Goal: Transaction & Acquisition: Purchase product/service

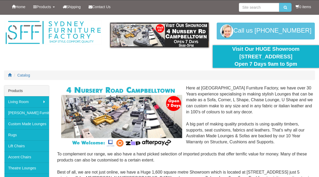
click at [37, 171] on link "Theatre Lounges" at bounding box center [26, 168] width 45 height 11
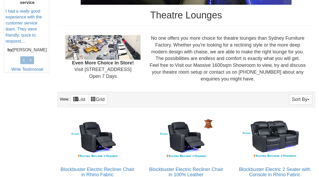
scroll to position [241, 0]
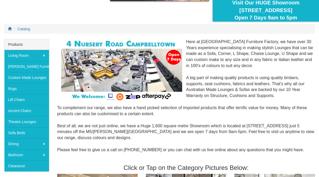
scroll to position [46, 0]
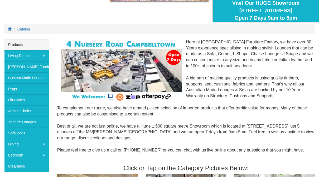
click at [36, 125] on link "Theatre Lounges" at bounding box center [26, 122] width 45 height 11
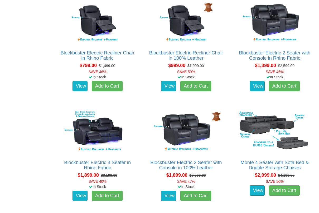
scroll to position [358, 0]
click at [280, 28] on img at bounding box center [274, 22] width 75 height 46
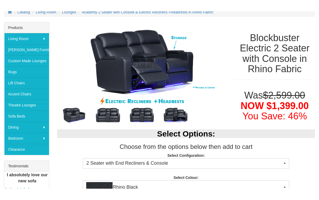
scroll to position [75, 0]
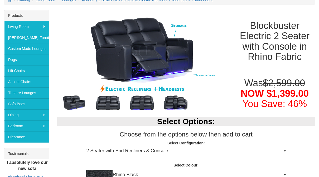
click at [3, 144] on div "Products Living Room Lounges Sofas Australian Made Lounges Corner Modular Loung…" at bounding box center [26, 124] width 53 height 228
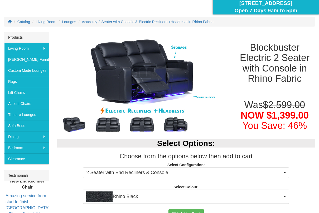
scroll to position [53, 0]
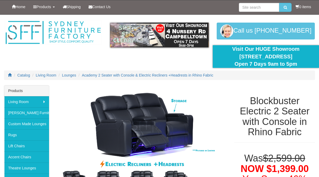
click at [212, 106] on img at bounding box center [141, 127] width 169 height 85
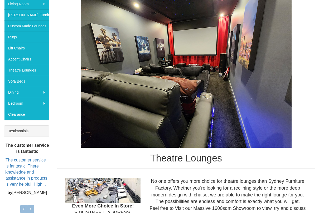
scroll to position [105, 0]
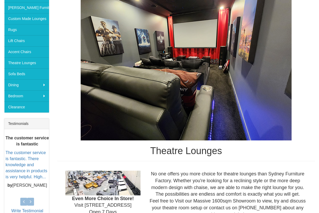
click at [31, 55] on link "Accent Chairs" at bounding box center [26, 51] width 45 height 11
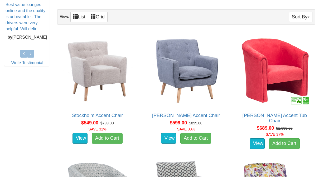
scroll to position [254, 0]
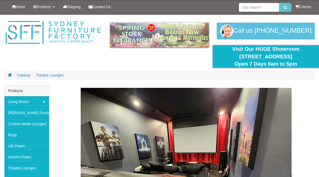
scroll to position [120, 0]
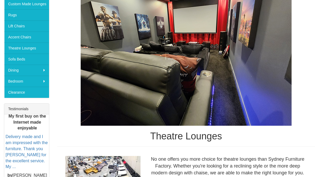
click at [23, 94] on link "Clearance" at bounding box center [26, 92] width 45 height 11
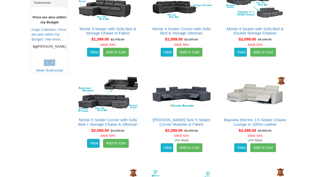
scroll to position [226, 0]
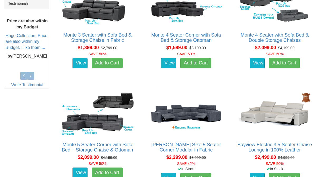
click at [234, 134] on div "Bayview Electric 3.5 Seater Chaise Lounge in 100% Leather Advertised price is f…" at bounding box center [274, 140] width 88 height 105
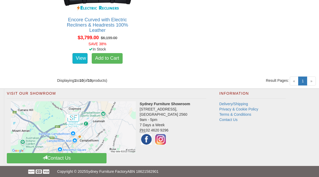
scroll to position [572, 0]
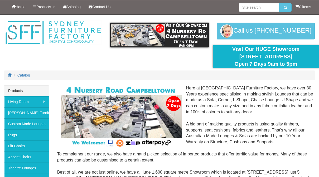
click at [35, 147] on link "Lift Chairs" at bounding box center [26, 146] width 45 height 11
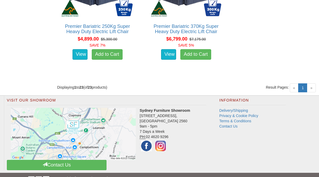
scroll to position [1372, 0]
